Goal: Task Accomplishment & Management: Complete application form

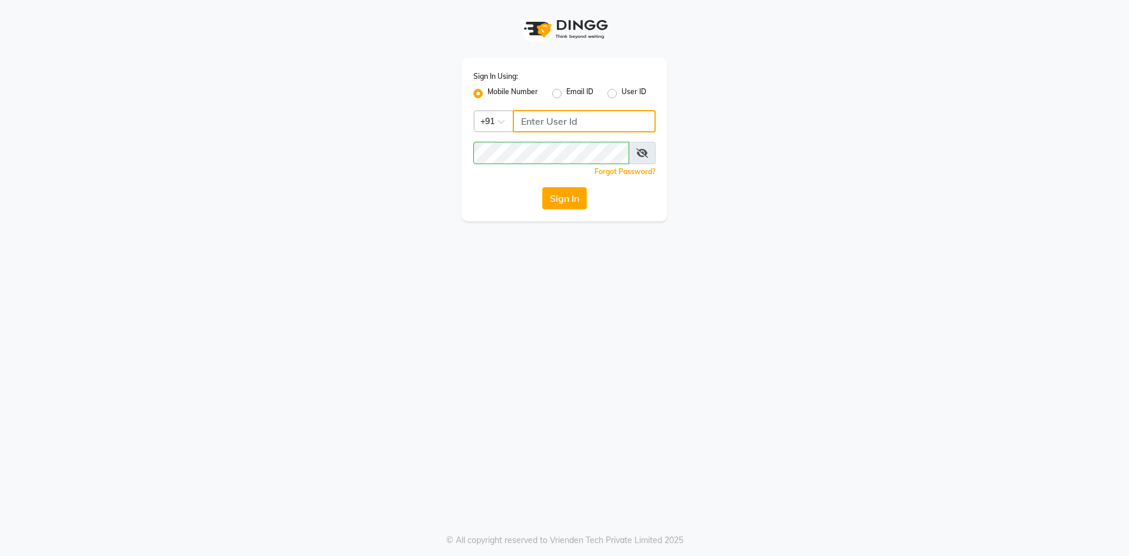
click at [560, 124] on input "Username" at bounding box center [584, 121] width 143 height 22
type input "9270029700"
click at [391, 142] on div "Sign In Using: Mobile Number Email ID User ID Country Code × [PHONE_NUMBER] Rem…" at bounding box center [564, 110] width 671 height 221
click at [542, 187] on button "Sign In" at bounding box center [564, 198] width 45 height 22
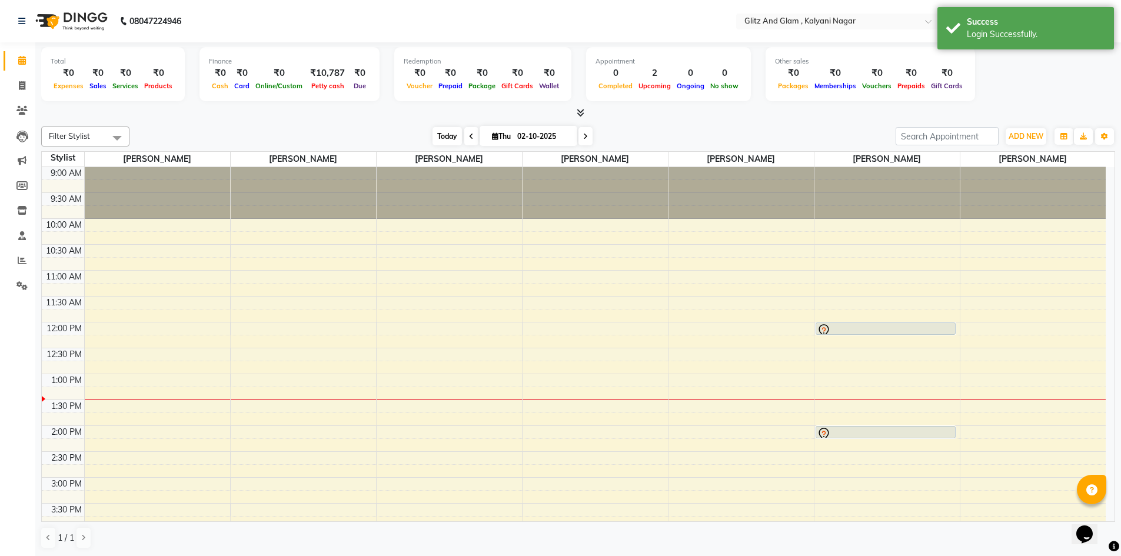
click at [432, 137] on span "Today" at bounding box center [446, 136] width 29 height 18
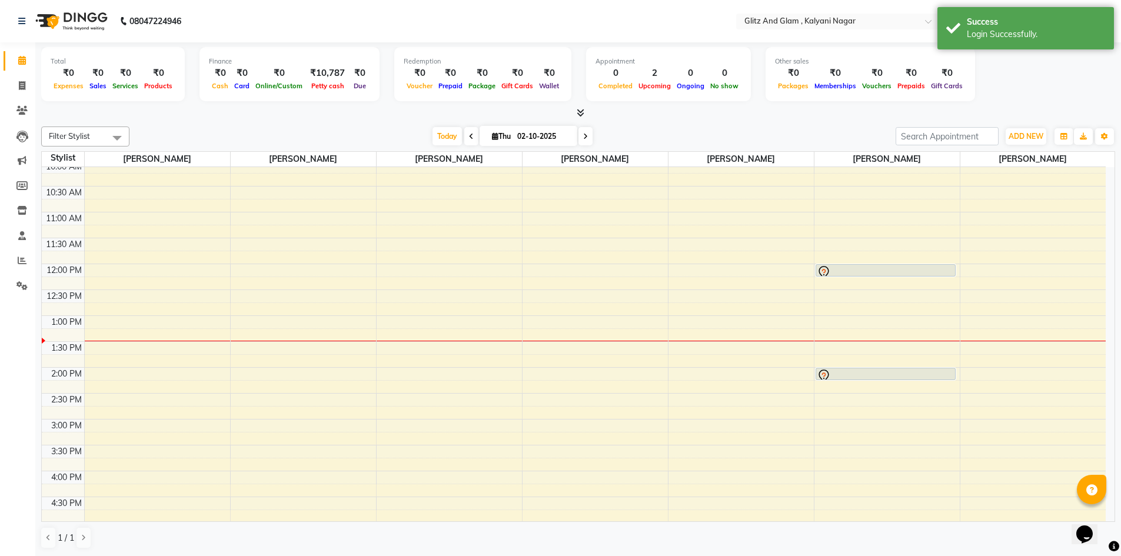
scroll to position [31, 0]
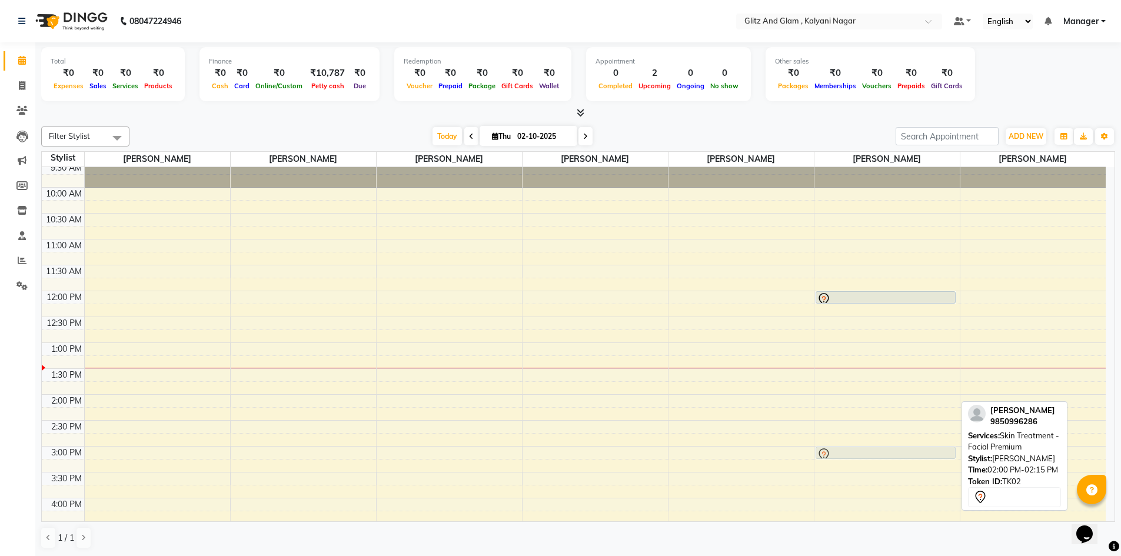
drag, startPoint x: 859, startPoint y: 397, endPoint x: 860, endPoint y: 446, distance: 49.4
click at [860, 446] on div "vinita, TK01, 12:00 PM-12:15 PM, Skin Treatment - Facial Premium Pooja Wadhwa, …" at bounding box center [886, 472] width 145 height 672
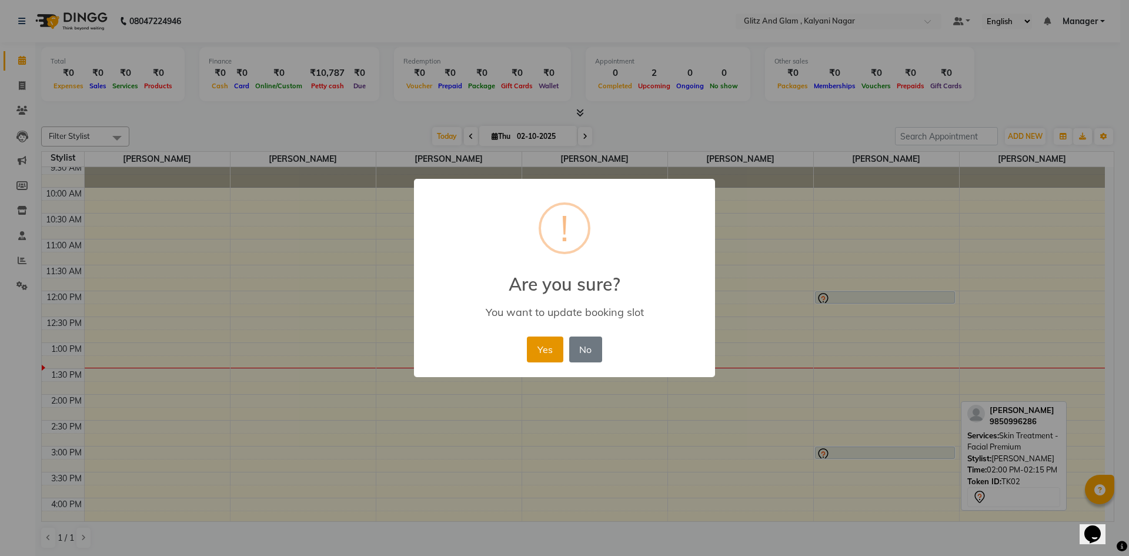
click at [542, 342] on button "Yes" at bounding box center [545, 349] width 36 height 26
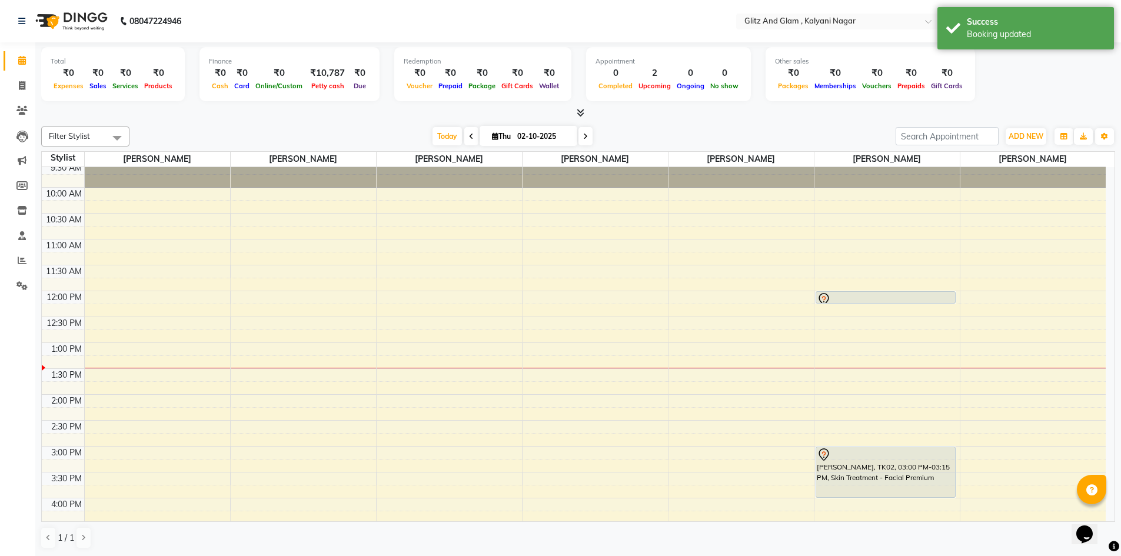
drag, startPoint x: 838, startPoint y: 458, endPoint x: 841, endPoint y: 490, distance: 31.9
click at [841, 490] on div "vinita, TK01, 12:00 PM-12:15 PM, Skin Treatment - Facial Premium Pooja Wadhwa, …" at bounding box center [886, 472] width 145 height 672
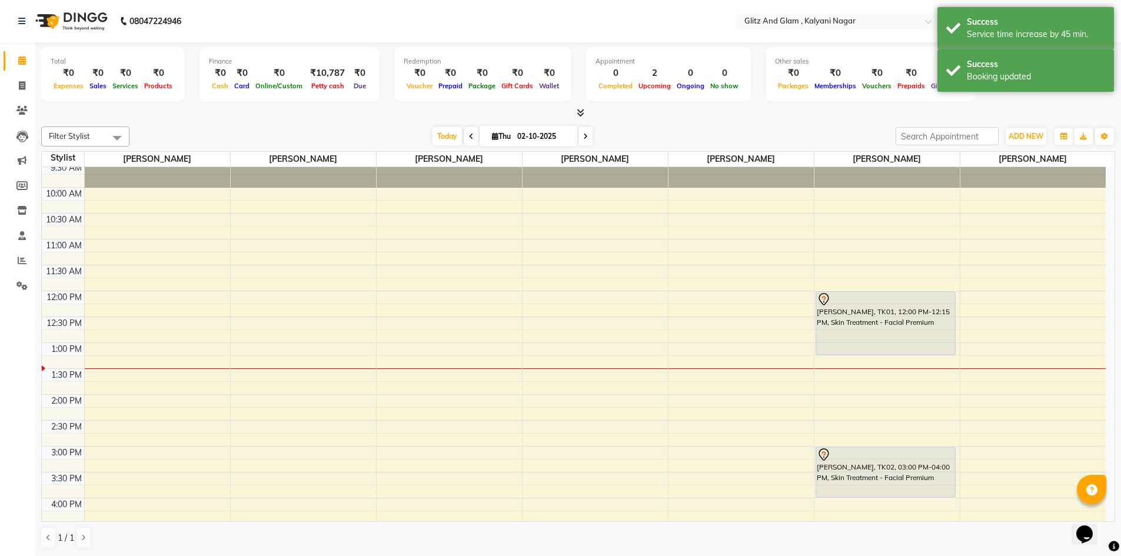
drag, startPoint x: 848, startPoint y: 302, endPoint x: 848, endPoint y: 346, distance: 44.1
click at [848, 346] on div "vinita, TK01, 12:00 PM-12:15 PM, Skin Treatment - Facial Premium Pooja Wadhwa, …" at bounding box center [886, 472] width 145 height 672
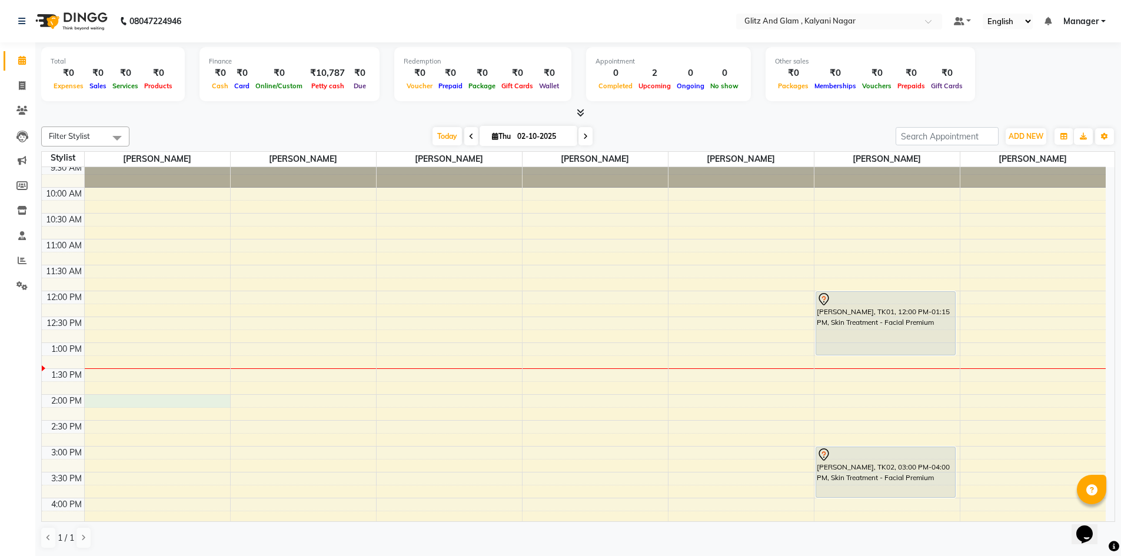
click at [114, 398] on div "9:00 AM 9:30 AM 10:00 AM 10:30 AM 11:00 AM 11:30 AM 12:00 PM 12:30 PM 1:00 PM 1…" at bounding box center [573, 472] width 1063 height 672
click at [23, 113] on icon at bounding box center [21, 110] width 11 height 9
click at [23, 110] on icon at bounding box center [21, 110] width 11 height 9
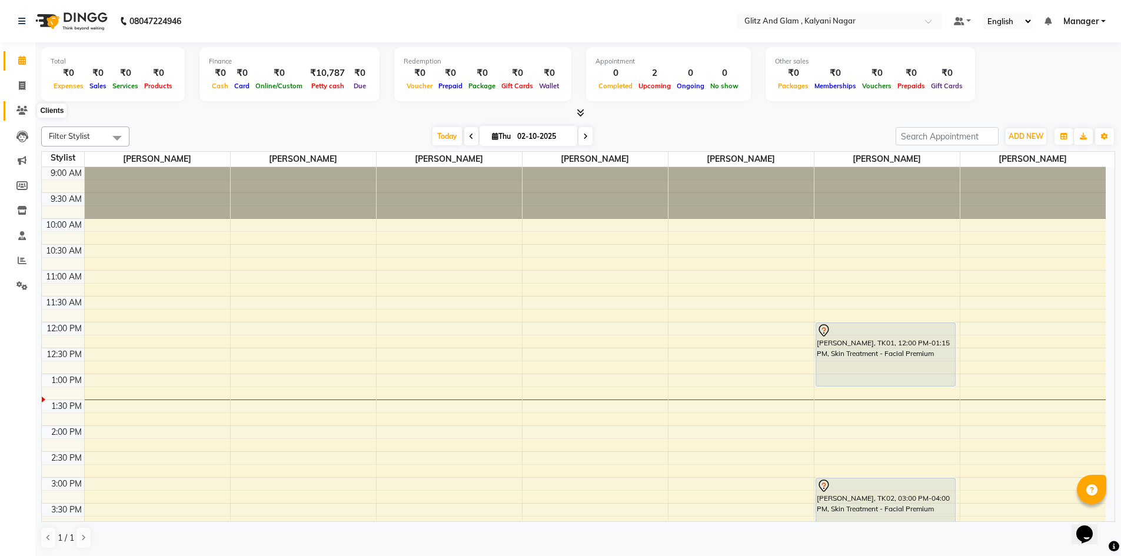
click at [26, 113] on icon at bounding box center [21, 110] width 11 height 9
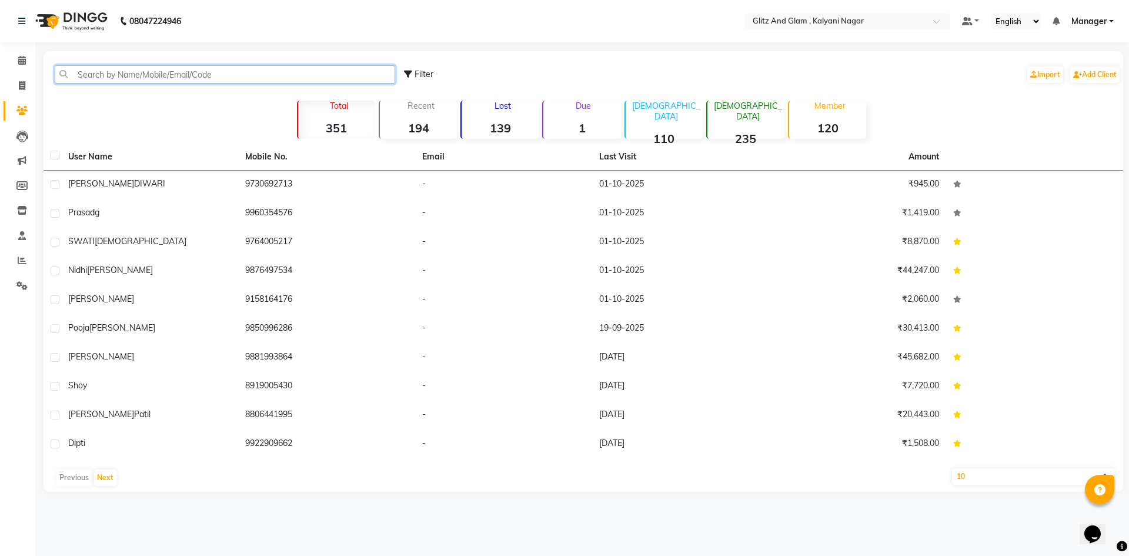
click at [216, 73] on input "text" at bounding box center [225, 74] width 341 height 18
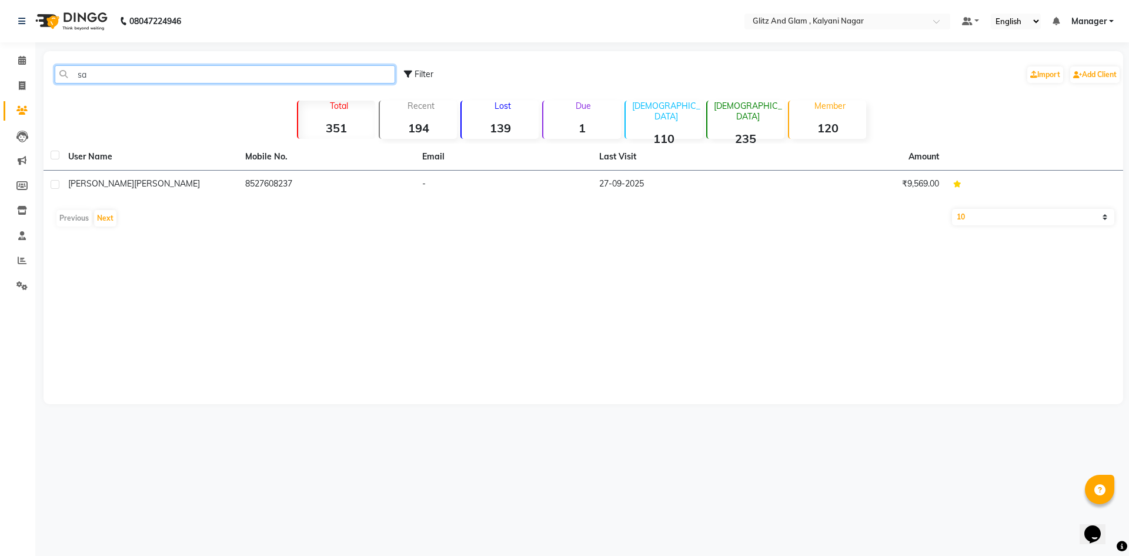
type input "s"
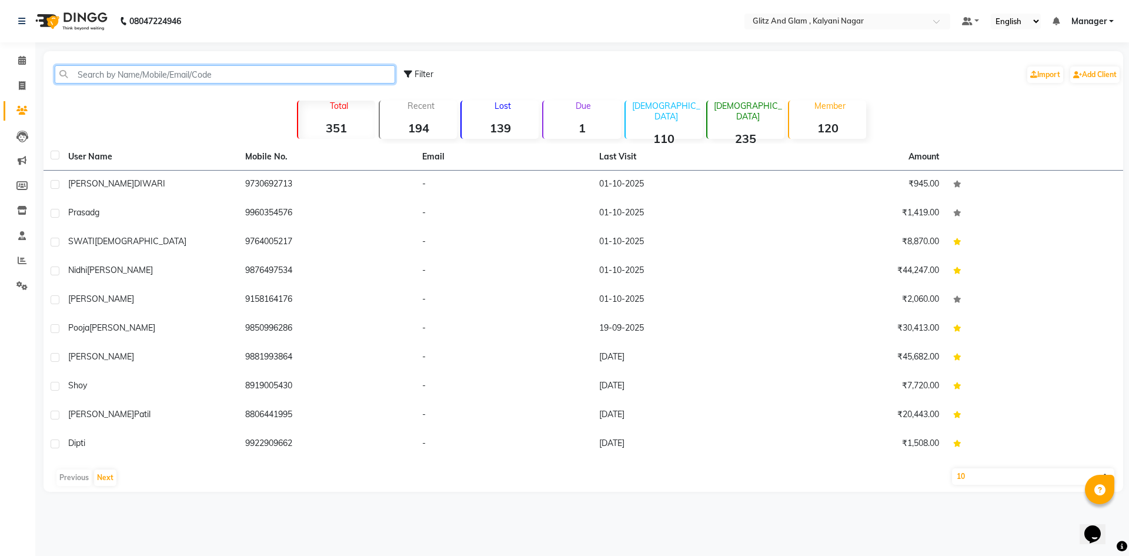
type input "9"
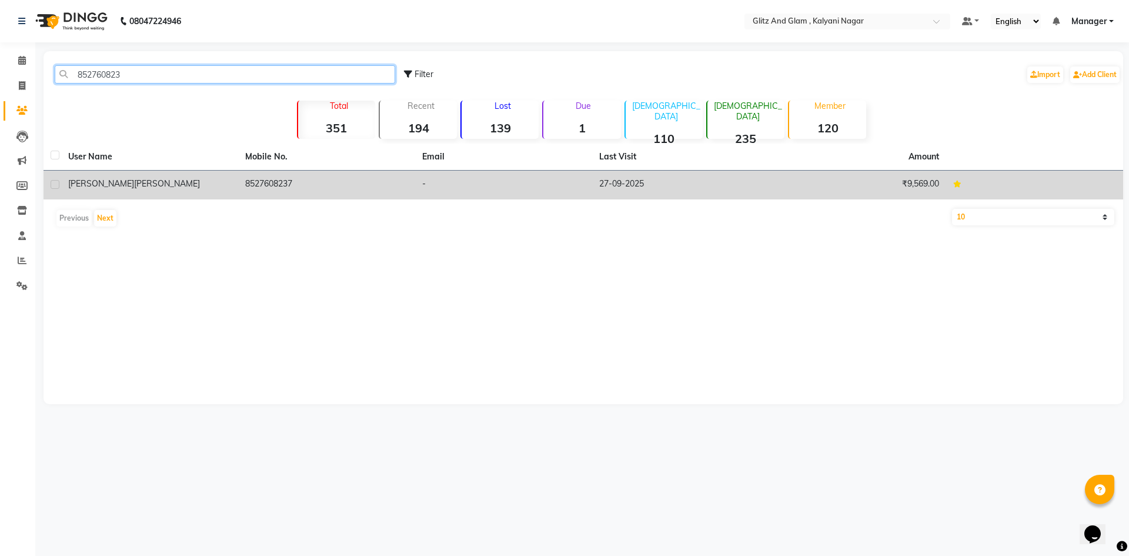
type input "852760823"
click at [130, 182] on div "[PERSON_NAME]" at bounding box center [149, 184] width 163 height 12
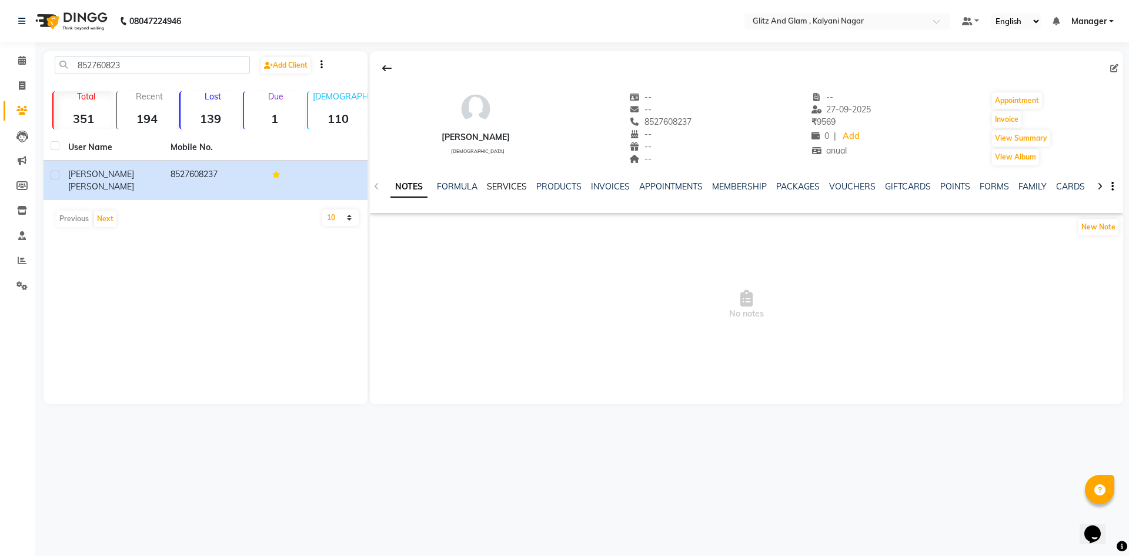
click at [495, 182] on link "SERVICES" at bounding box center [507, 186] width 40 height 11
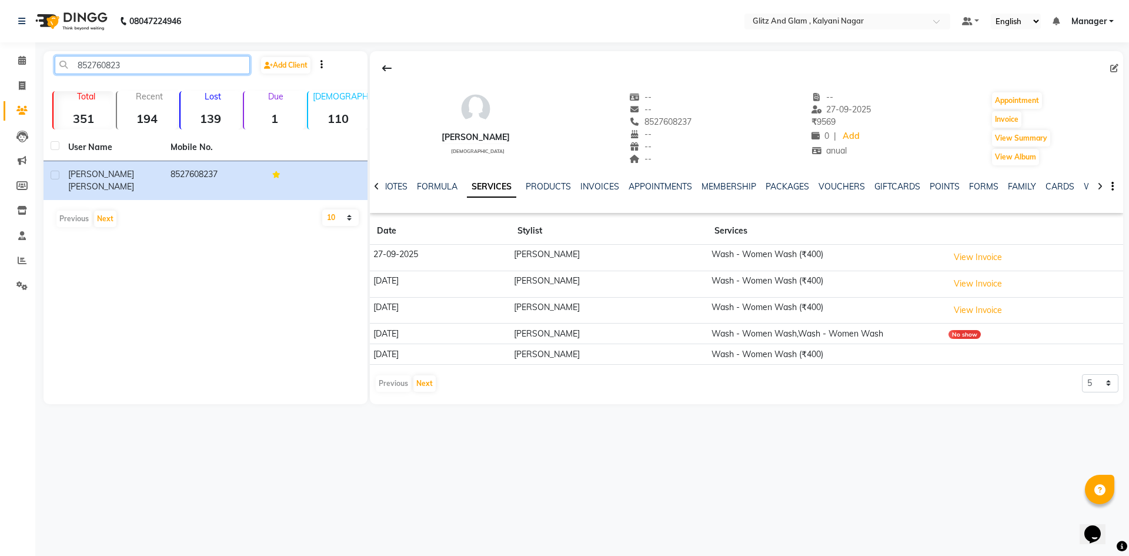
click at [139, 65] on input "852760823" at bounding box center [152, 65] width 195 height 18
click at [16, 85] on span at bounding box center [22, 86] width 21 height 14
select select "7347"
select select "service"
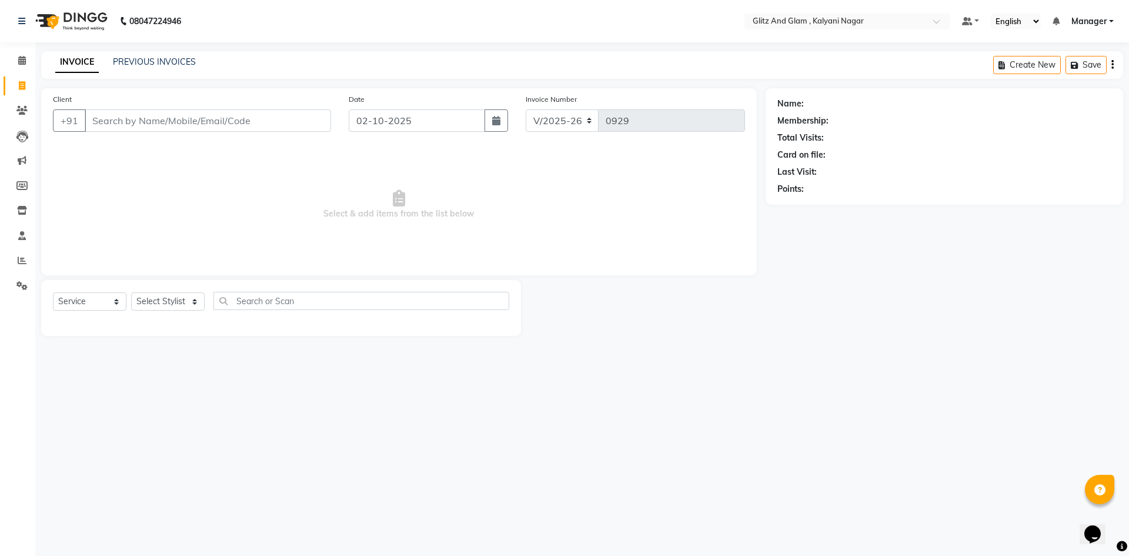
click at [220, 129] on input "Client" at bounding box center [208, 120] width 246 height 22
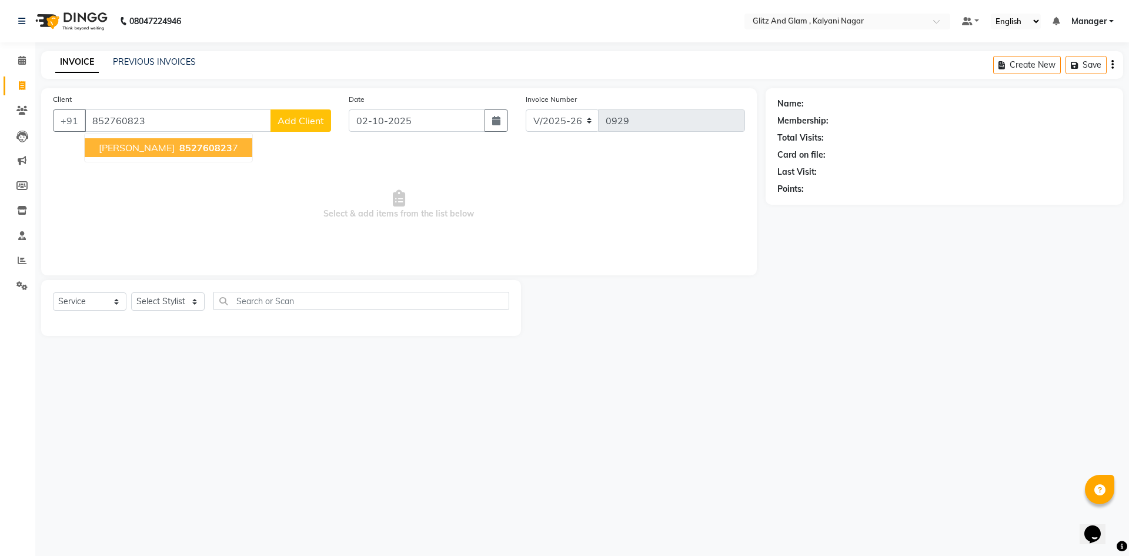
click at [205, 142] on span "852760823" at bounding box center [205, 148] width 53 height 12
type input "8527608237"
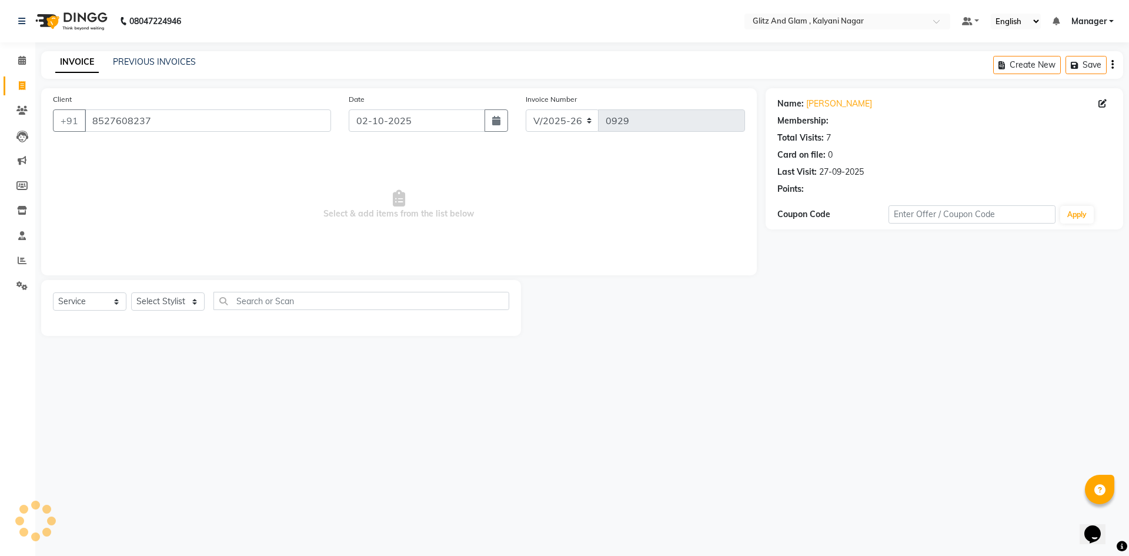
select select "1: Object"
click at [186, 307] on select "Select Stylist [PERSON_NAME] [PERSON_NAME] [PERSON_NAME] [PERSON_NAME] [PERSON_…" at bounding box center [168, 301] width 74 height 18
select select "65894"
click at [131, 292] on select "Select Stylist [PERSON_NAME] [PERSON_NAME] [PERSON_NAME] [PERSON_NAME] [PERSON_…" at bounding box center [168, 301] width 74 height 18
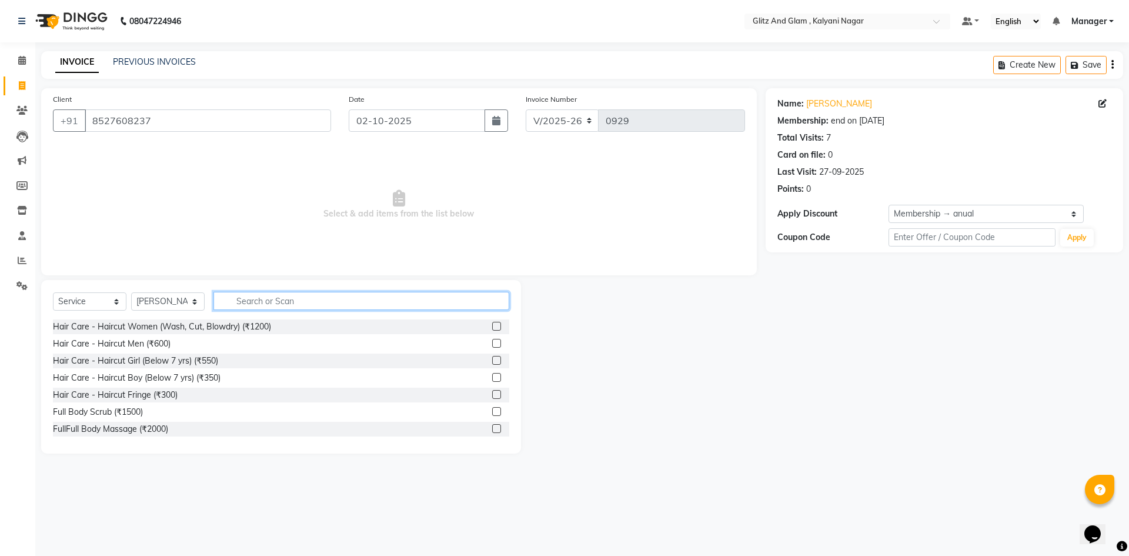
click at [265, 301] on input "text" at bounding box center [362, 301] width 296 height 18
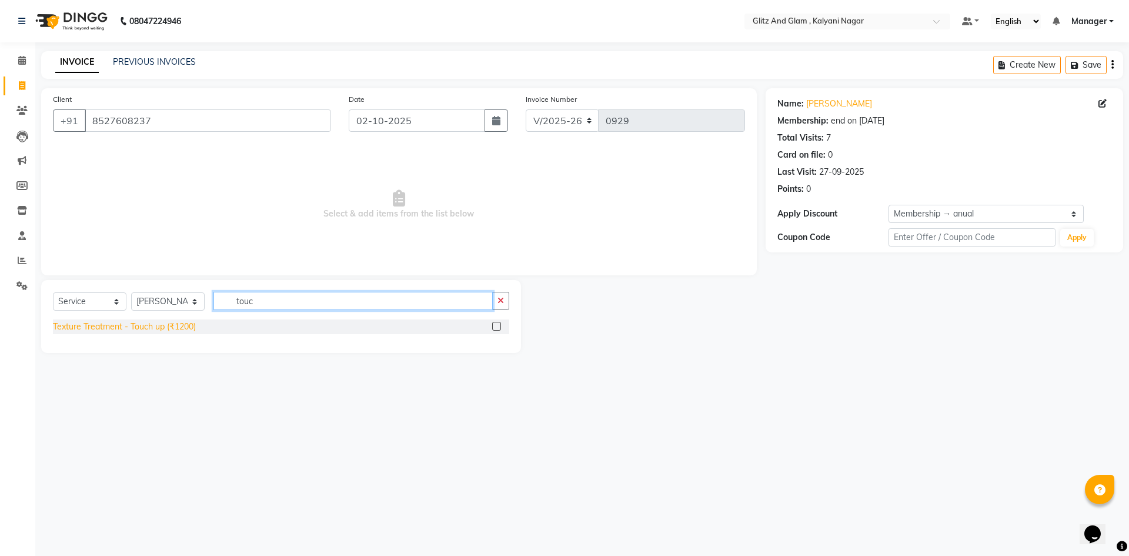
type input "touc"
click at [177, 329] on div "Texture Treatment - Touch up (₹1200)" at bounding box center [124, 327] width 143 height 12
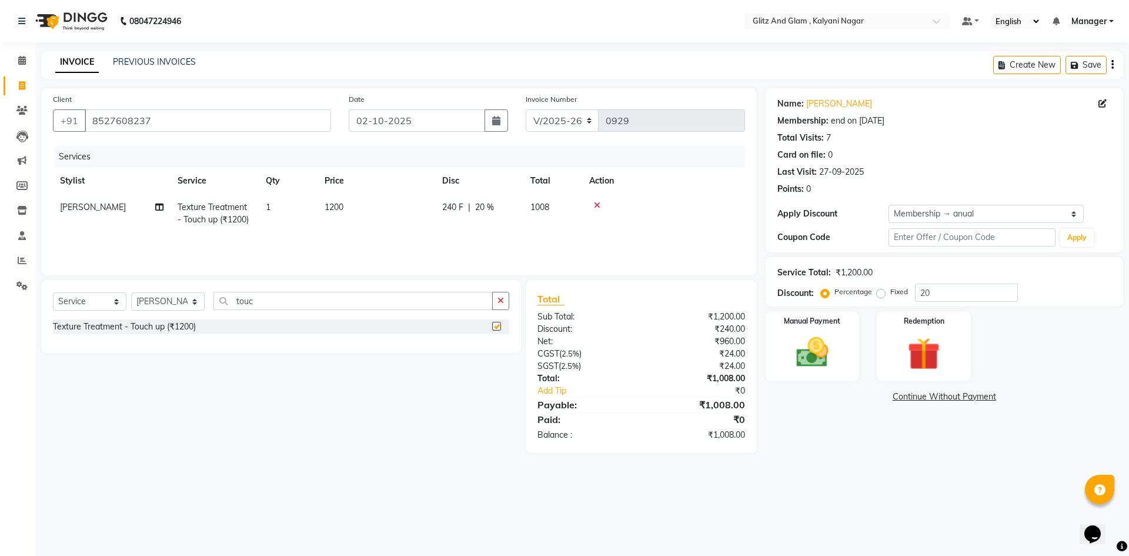
checkbox input "false"
click at [21, 62] on icon at bounding box center [22, 60] width 8 height 9
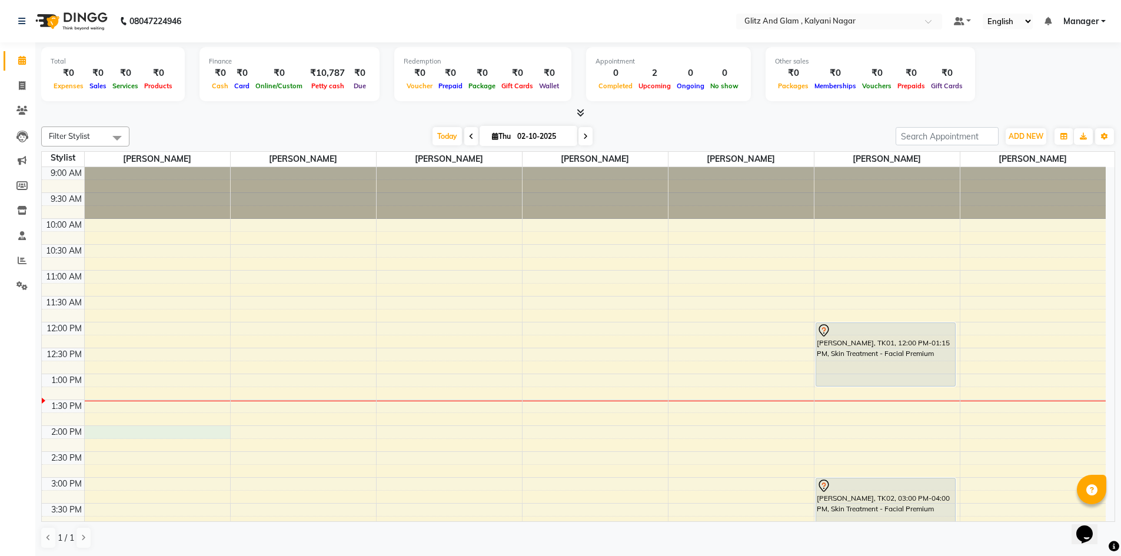
click at [115, 431] on div "9:00 AM 9:30 AM 10:00 AM 10:30 AM 11:00 AM 11:30 AM 12:00 PM 12:30 PM 1:00 PM 1…" at bounding box center [573, 503] width 1063 height 672
select select "65893"
select select "840"
select select "tentative"
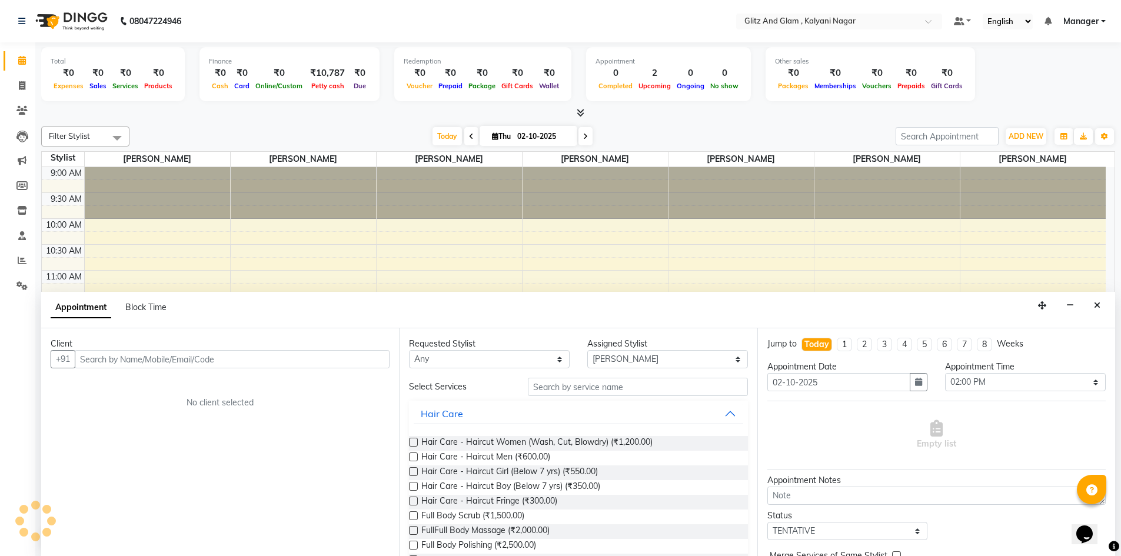
scroll to position [1, 0]
click at [156, 360] on input "text" at bounding box center [232, 358] width 315 height 18
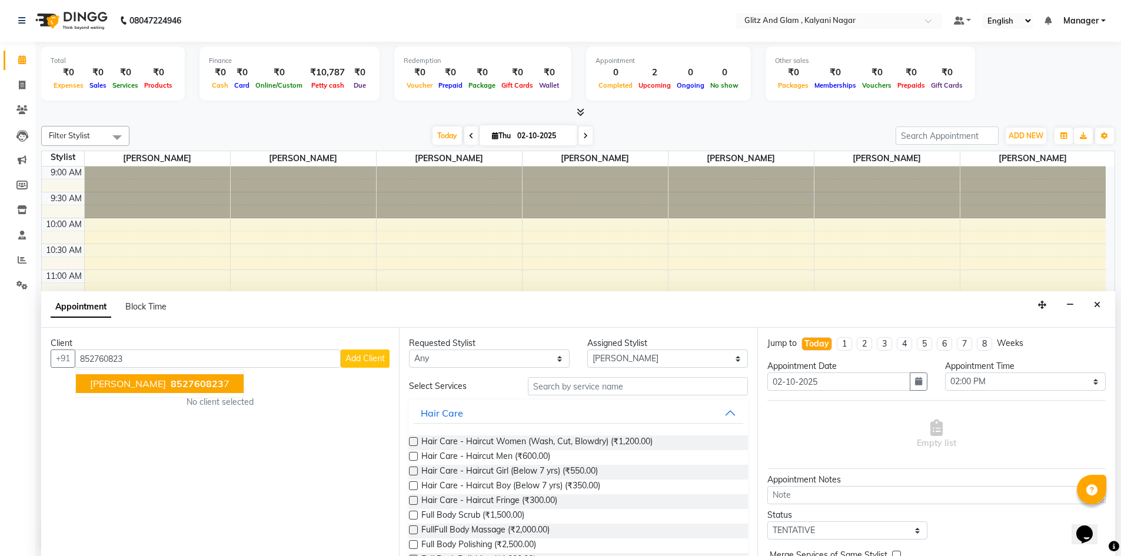
click at [156, 386] on span "[PERSON_NAME]" at bounding box center [128, 384] width 76 height 12
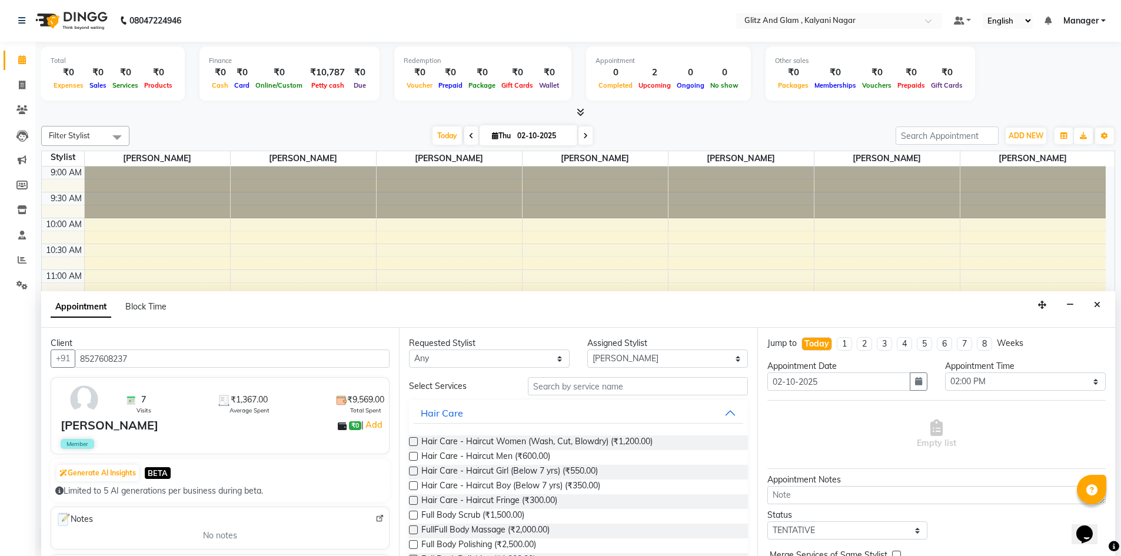
type input "8527608237"
click at [510, 359] on select "Any [PERSON_NAME] [PERSON_NAME] [PERSON_NAME] [PERSON_NAME] [PERSON_NAME] [PERS…" at bounding box center [489, 358] width 161 height 18
select select "65894"
click at [409, 349] on select "Any [PERSON_NAME] [PERSON_NAME] [PERSON_NAME] [PERSON_NAME] [PERSON_NAME] [PERS…" at bounding box center [489, 358] width 161 height 18
select select "65894"
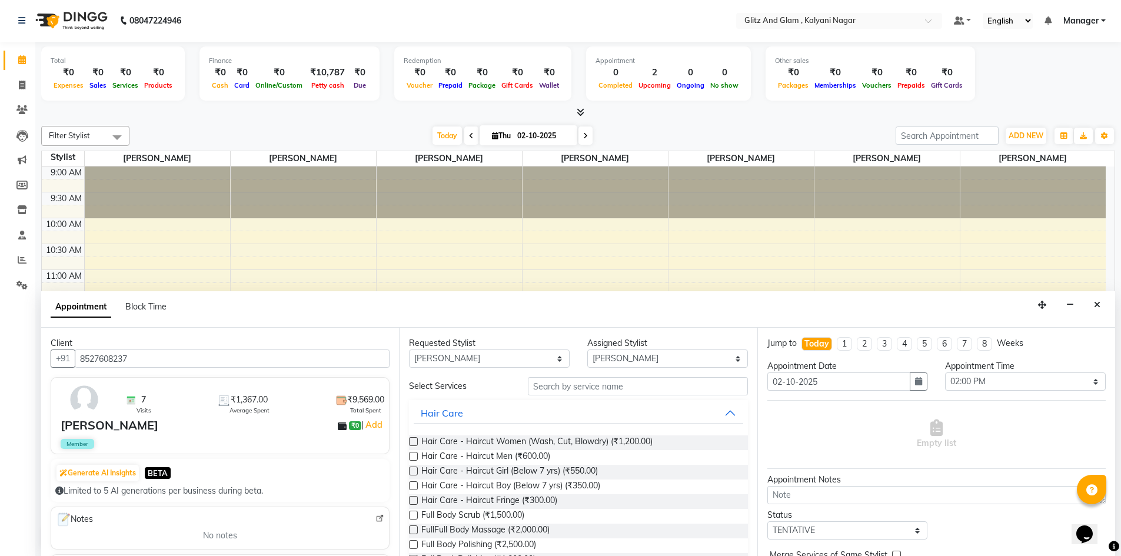
click at [598, 375] on div "Requested Stylist Any [PERSON_NAME] [PERSON_NAME] [PERSON_NAME] [PERSON_NAME] […" at bounding box center [578, 442] width 358 height 228
click at [561, 386] on input "text" at bounding box center [638, 386] width 220 height 18
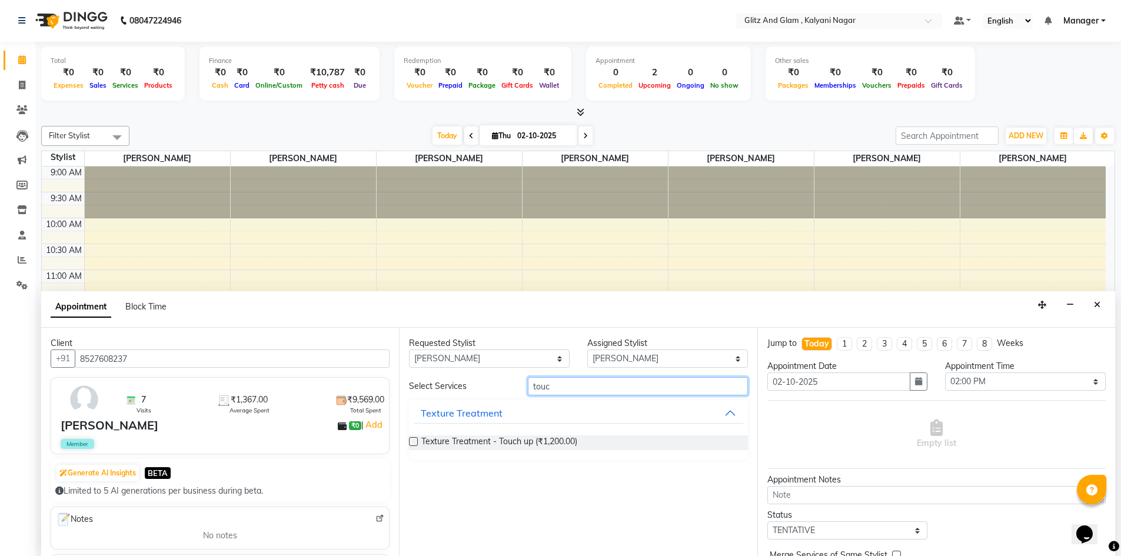
type input "touc"
click at [412, 442] on label at bounding box center [413, 441] width 9 height 9
click at [412, 442] on input "checkbox" at bounding box center [413, 443] width 8 height 8
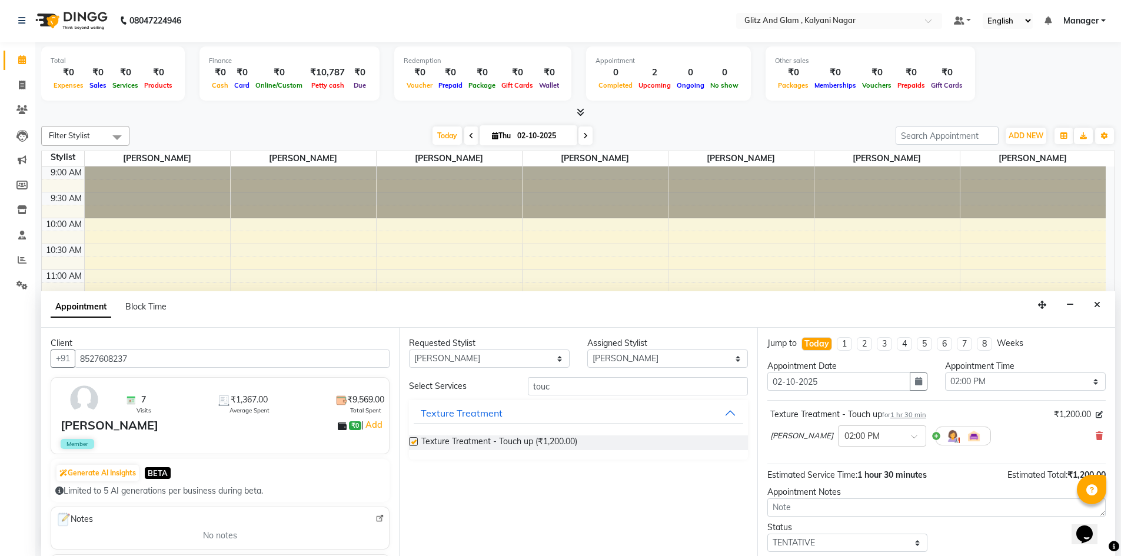
checkbox input "false"
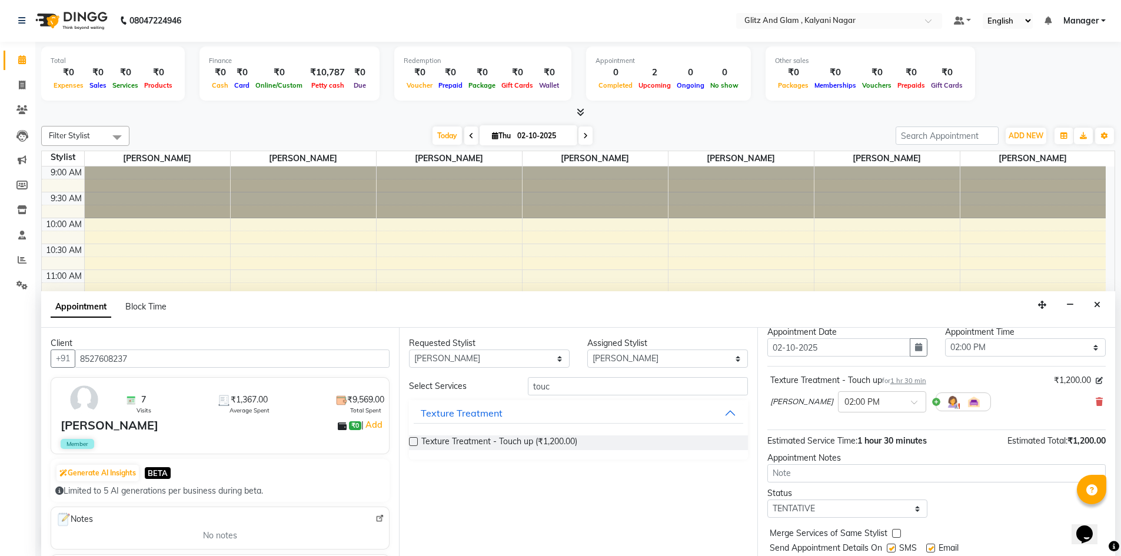
scroll to position [70, 0]
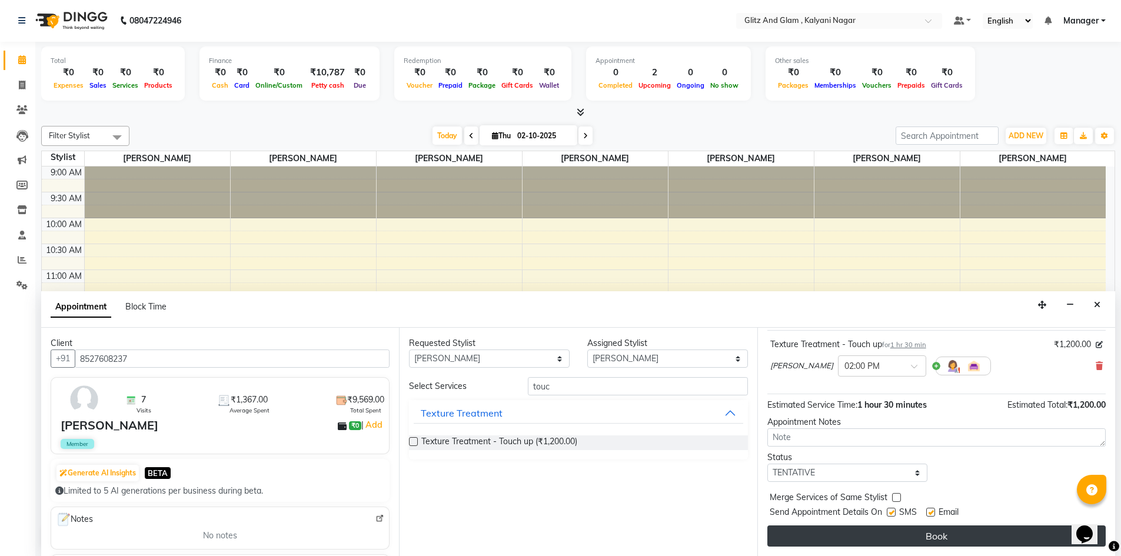
click at [964, 534] on button "Book" at bounding box center [936, 535] width 338 height 21
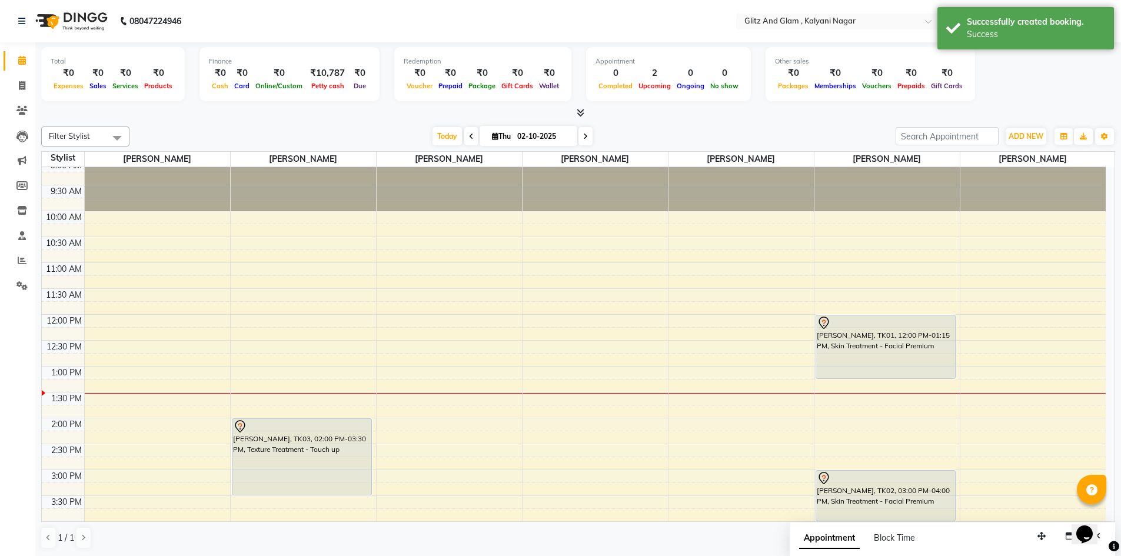
scroll to position [0, 0]
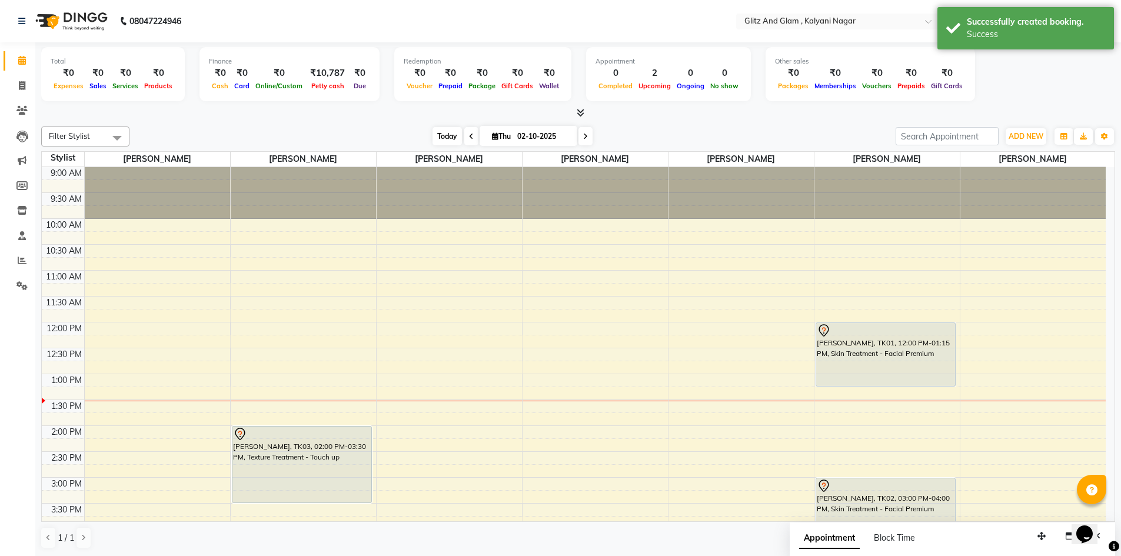
click at [440, 141] on span "Today" at bounding box center [446, 136] width 29 height 18
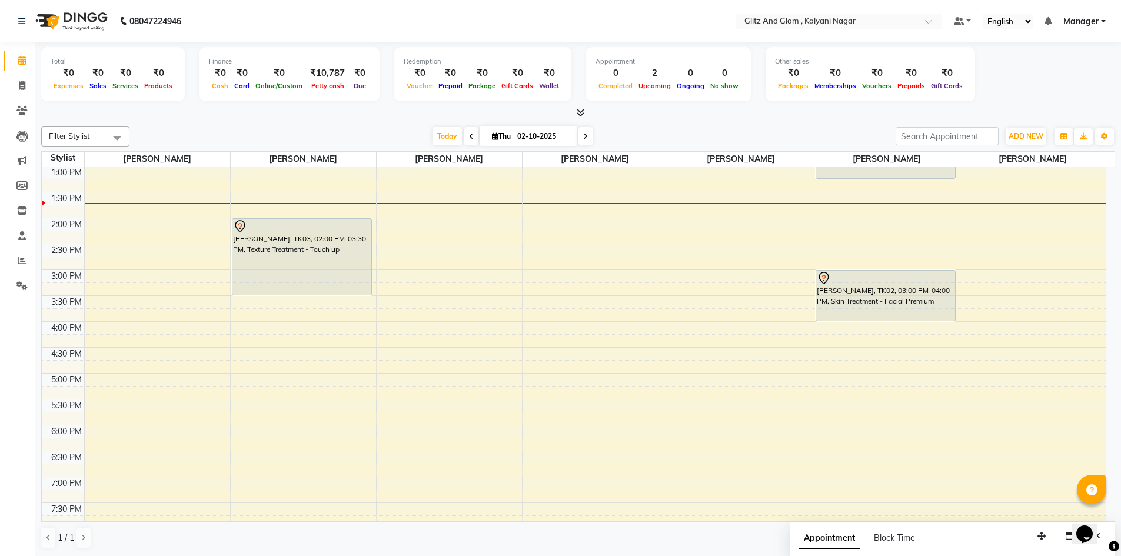
scroll to position [1, 0]
